Goal: Task Accomplishment & Management: Use online tool/utility

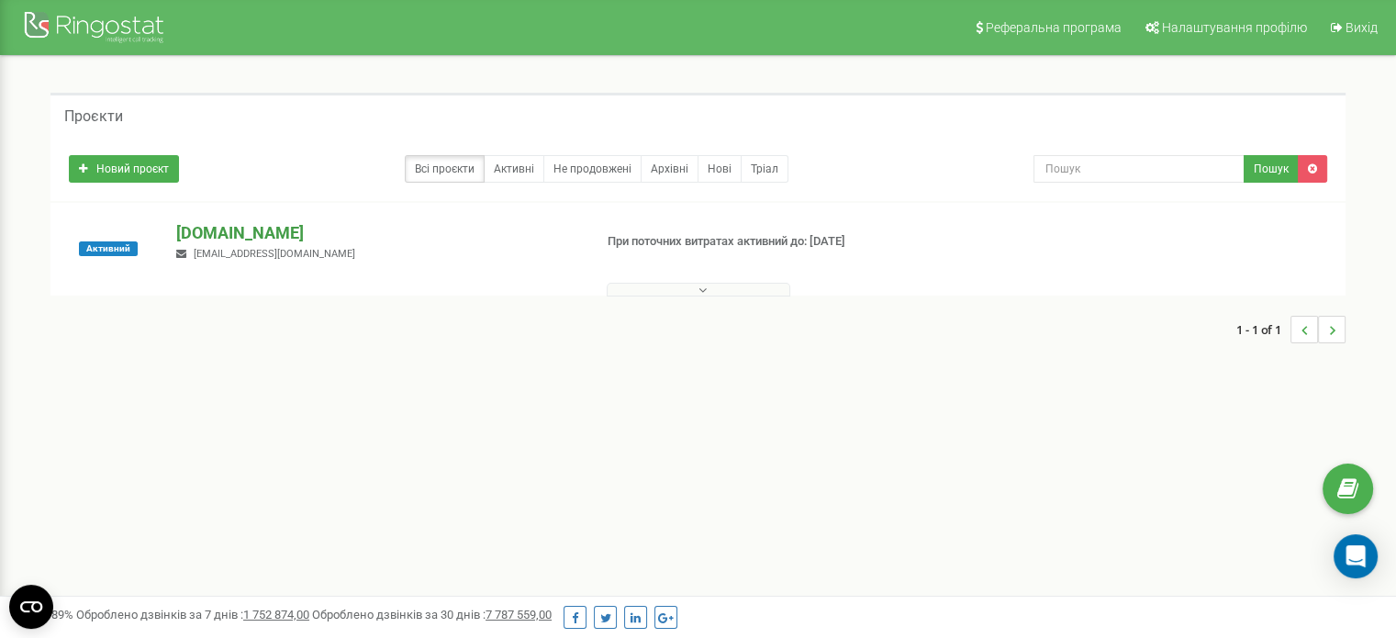
click at [255, 223] on p "[DOMAIN_NAME]" at bounding box center [376, 233] width 401 height 24
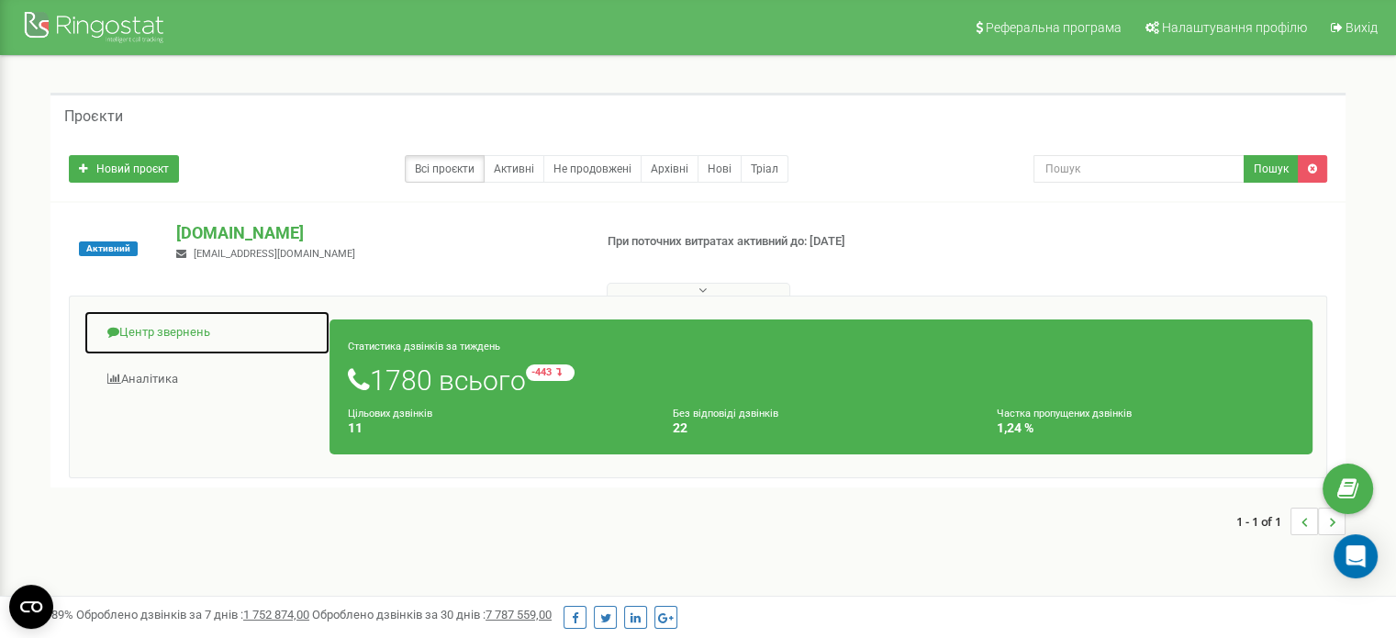
click at [196, 316] on link "Центр звернень" at bounding box center [207, 332] width 247 height 45
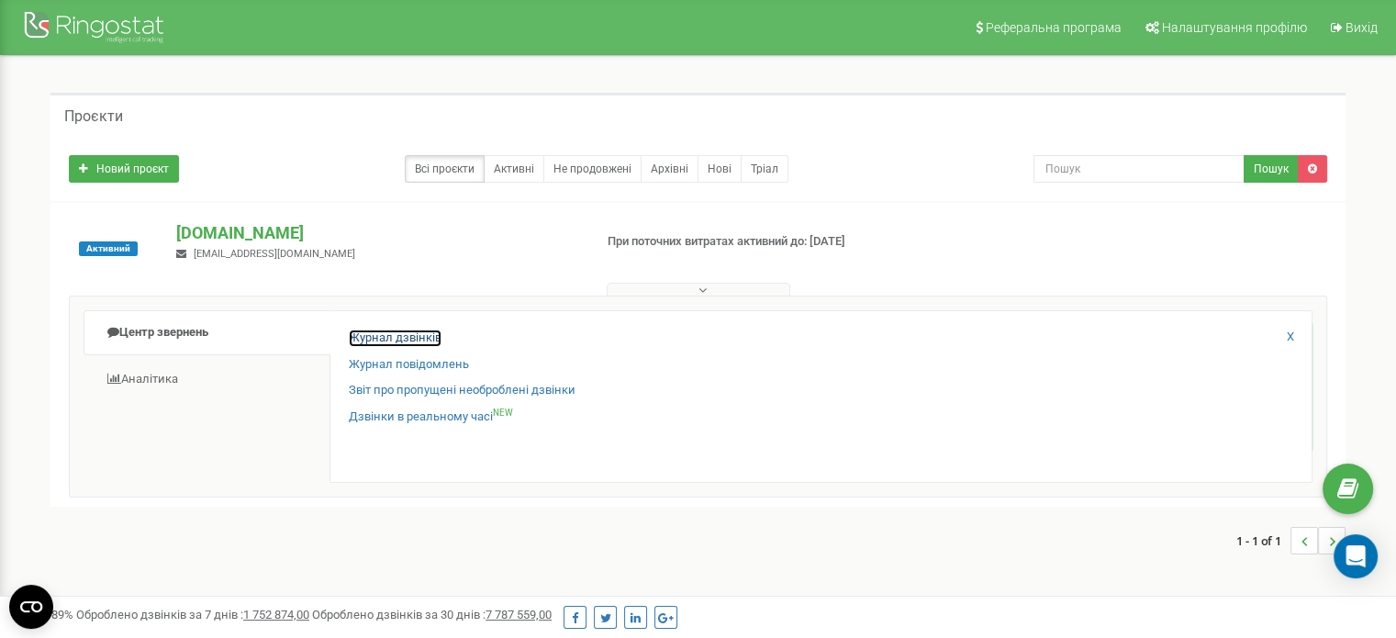
click at [410, 333] on link "Журнал дзвінків" at bounding box center [395, 338] width 93 height 17
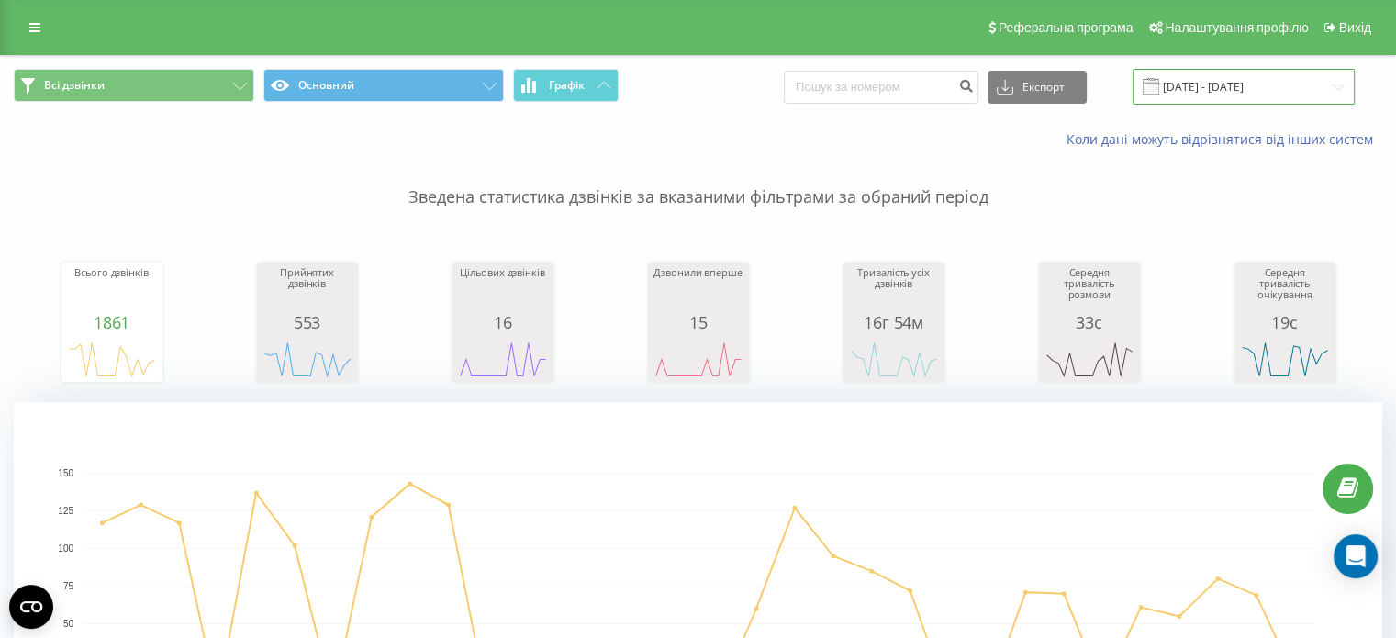
click at [1237, 73] on input "[DATE] - [DATE]" at bounding box center [1244, 87] width 222 height 36
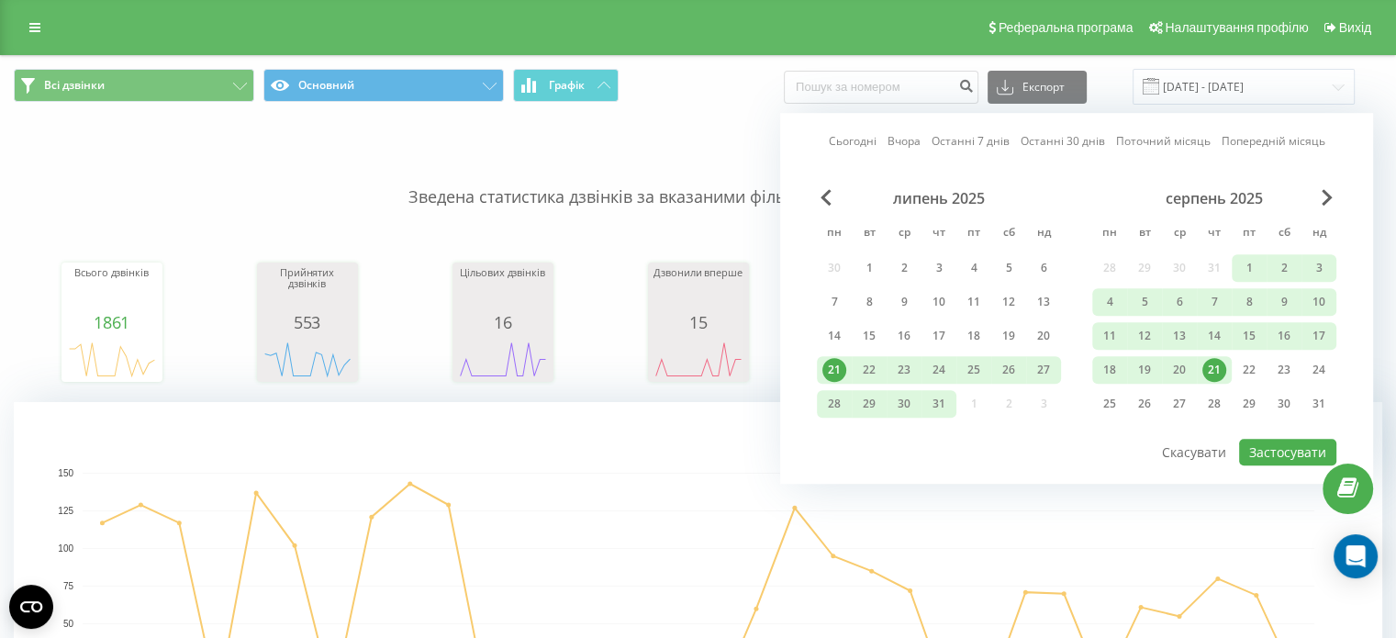
click at [1208, 373] on div "21" at bounding box center [1214, 370] width 24 height 24
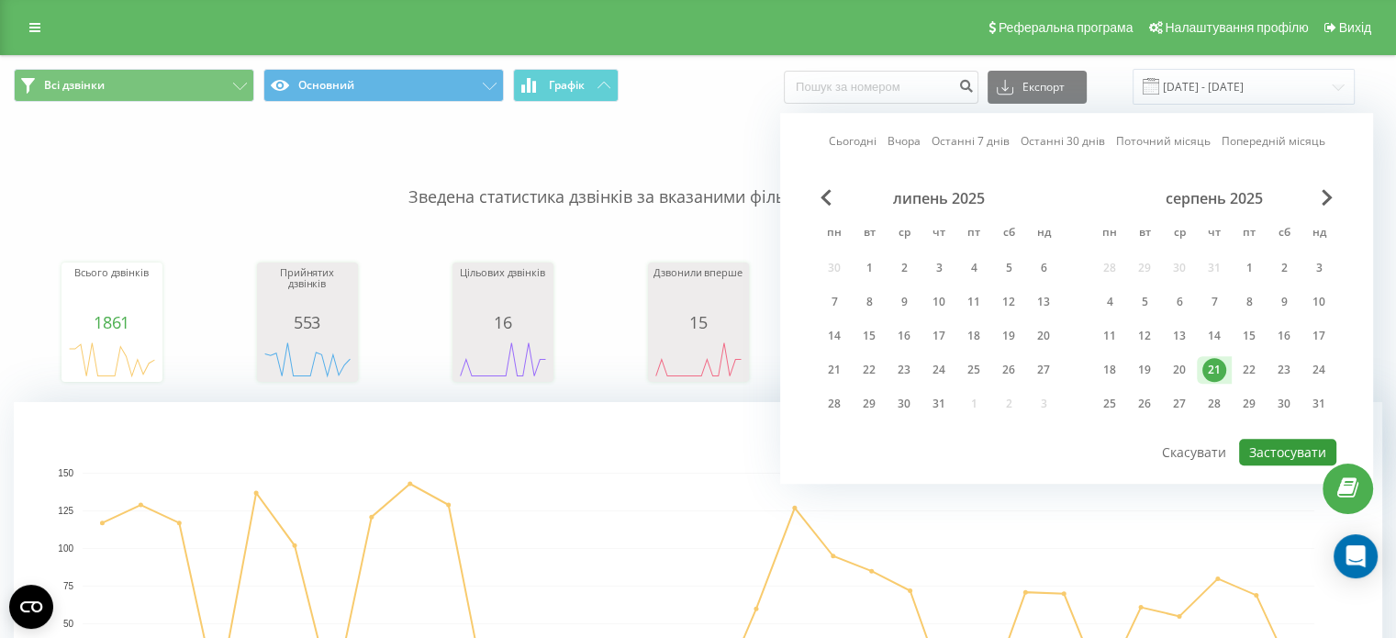
click at [1263, 453] on button "Застосувати" at bounding box center [1287, 452] width 97 height 27
type input "[DATE] - [DATE]"
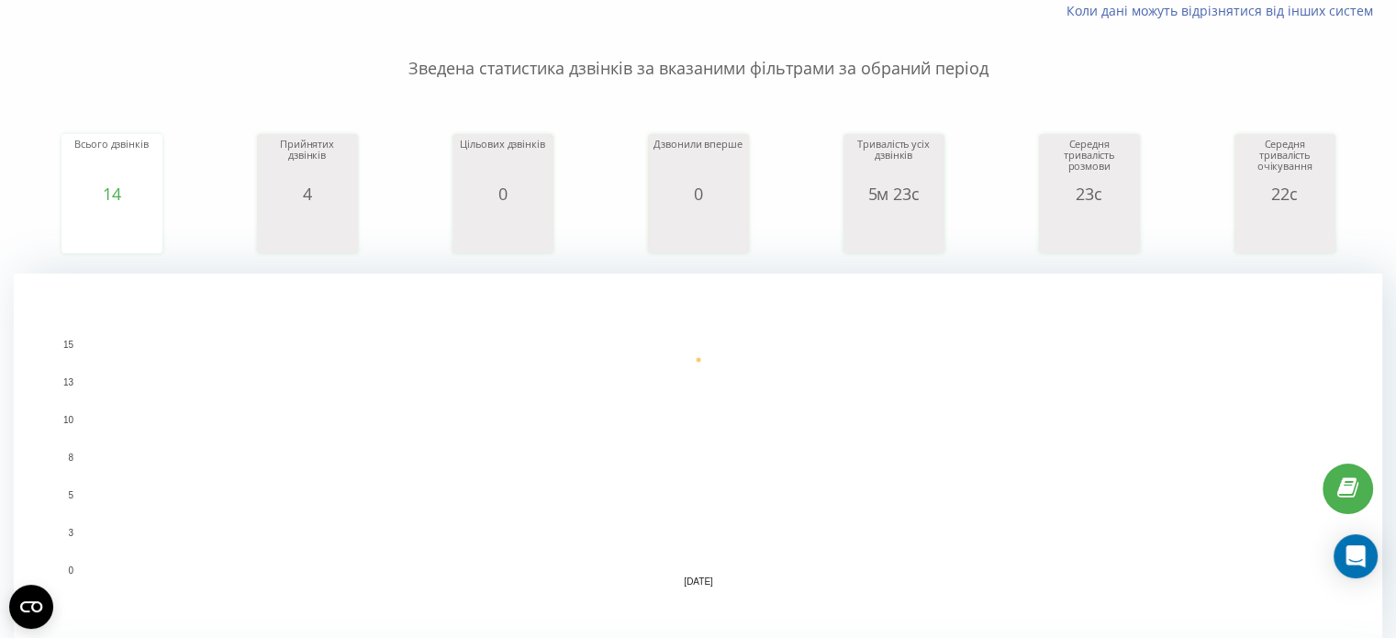
scroll to position [104, 0]
